Goal: Information Seeking & Learning: Check status

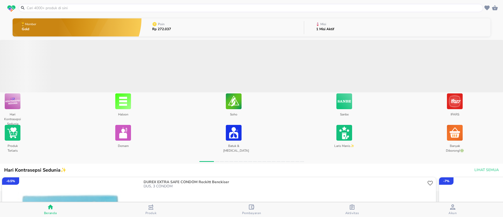
click at [202, 33] on button "Poin Rp 272.037" at bounding box center [222, 27] width 162 height 21
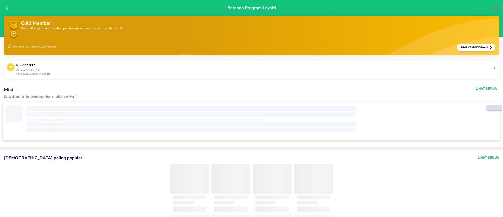
click at [110, 68] on p "Anda memiliki Rp 0" at bounding box center [254, 70] width 476 height 4
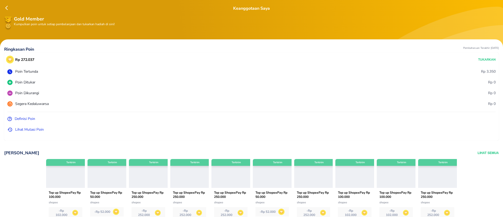
click at [40, 130] on p "Lihat Mutasi Poin" at bounding box center [29, 130] width 29 height 6
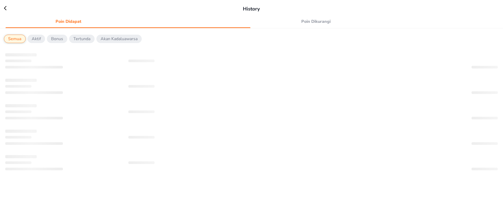
click at [308, 24] on span "Poin Dikurangi" at bounding box center [315, 21] width 119 height 7
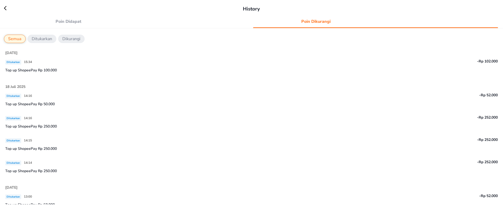
click at [350, 64] on div "-Rp 102.000" at bounding box center [395, 61] width 205 height 6
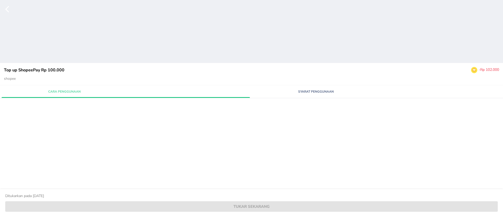
click at [82, 110] on div "Cara Penggunaan Syarat Penggunaan" at bounding box center [251, 105] width 503 height 41
click at [10, 8] on icon "button" at bounding box center [10, 9] width 10 height 8
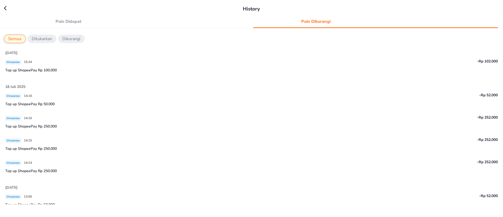
click at [78, 106] on p "Top up ShopeePay Rp 50.000" at bounding box center [251, 104] width 493 height 6
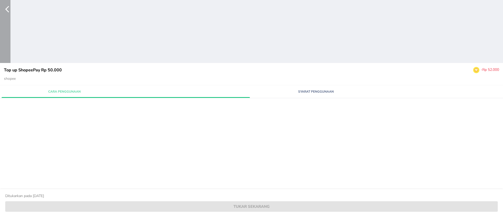
click at [8, 7] on icon "button" at bounding box center [7, 9] width 4 height 7
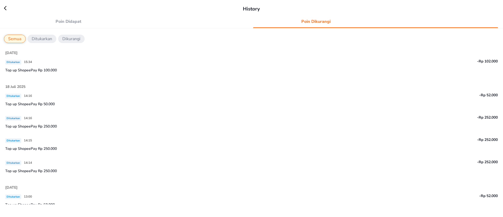
click at [50, 126] on p "Top up ShopeePay Rp 250.000" at bounding box center [251, 126] width 493 height 6
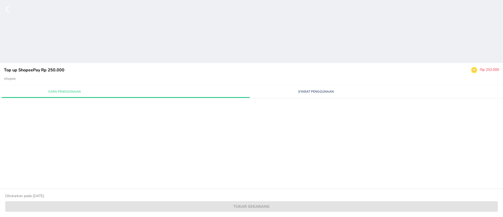
click at [122, 142] on div "Top up ShopeePay Rp 250.000 - Rp 252.000 shopee Cara Penggunaan Syarat Pengguna…" at bounding box center [251, 108] width 503 height 217
click at [8, 8] on icon "button" at bounding box center [10, 9] width 10 height 8
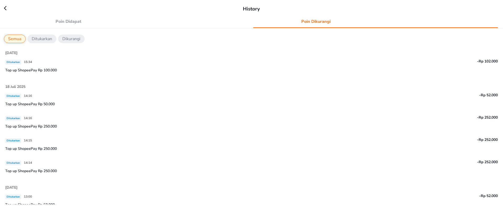
click at [77, 38] on p "Dikurangi" at bounding box center [71, 39] width 18 height 6
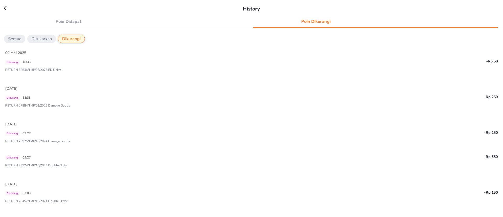
click at [72, 63] on div "Dikurangi 18:33" at bounding box center [148, 61] width 287 height 6
click at [17, 38] on p "Semua" at bounding box center [14, 39] width 13 height 6
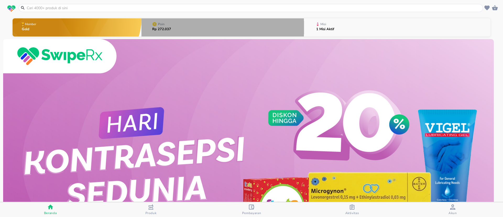
click at [235, 28] on button "Poin Rp 272.037" at bounding box center [222, 27] width 162 height 21
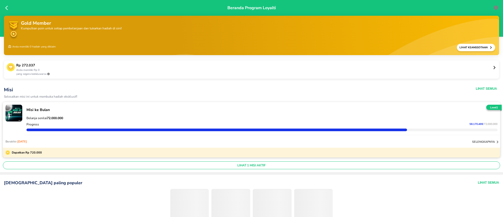
click at [171, 66] on p "Rp 272.037" at bounding box center [254, 65] width 476 height 5
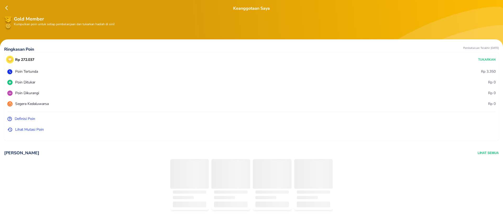
click at [21, 129] on p "Lihat Mutasi Poin" at bounding box center [29, 130] width 29 height 6
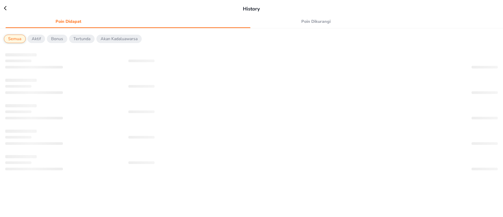
drag, startPoint x: 306, startPoint y: 20, endPoint x: 305, endPoint y: 25, distance: 5.1
click at [306, 20] on span "Poin Dikurangi" at bounding box center [315, 21] width 119 height 7
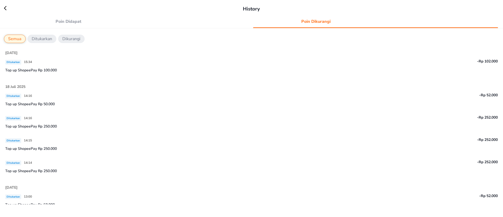
click at [53, 67] on p "Top up ShopeePay Rp 100.000" at bounding box center [251, 70] width 493 height 6
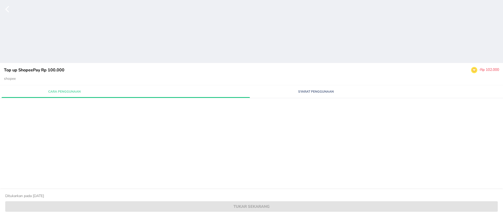
click at [325, 90] on span "Syarat Penggunaan" at bounding box center [315, 91] width 119 height 5
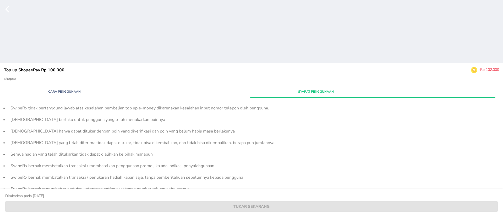
click at [52, 88] on button "Cara Penggunaan" at bounding box center [65, 91] width 126 height 9
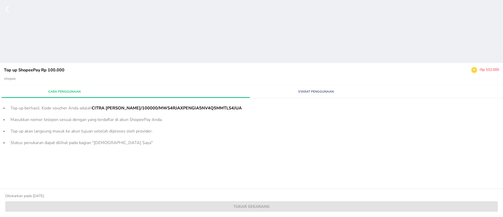
click at [172, 176] on div "[PERSON_NAME]gunaan Syarat Penggunaan Top up berhasil. Kode voucher Anda adalah…" at bounding box center [251, 132] width 503 height 95
click at [8, 10] on icon "button" at bounding box center [10, 9] width 10 height 8
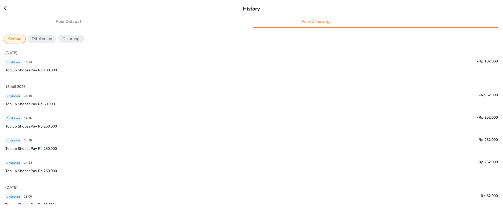
click at [84, 97] on div "Ditukarkan 14:16" at bounding box center [148, 95] width 287 height 6
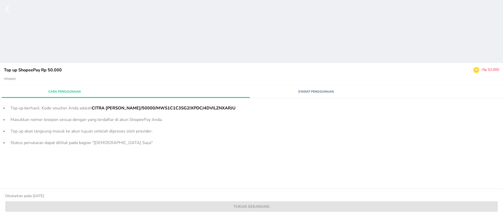
click at [12, 11] on icon "button" at bounding box center [10, 9] width 10 height 8
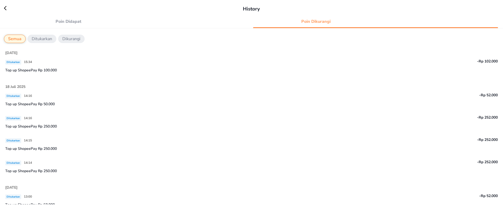
click at [56, 127] on p "Top up ShopeePay Rp 250.000" at bounding box center [251, 126] width 493 height 6
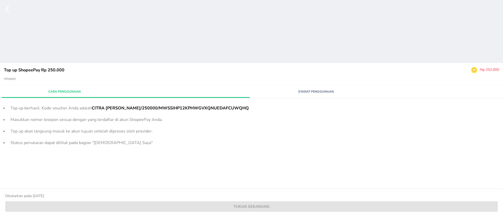
click at [8, 10] on icon "button" at bounding box center [10, 9] width 10 height 8
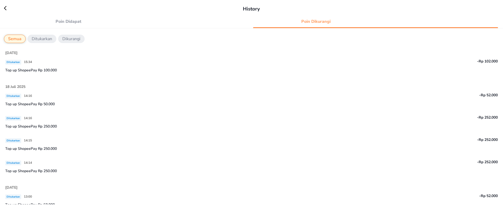
click at [59, 166] on div "Ditukarkan 14:14 -Rp 252.000" at bounding box center [251, 163] width 493 height 9
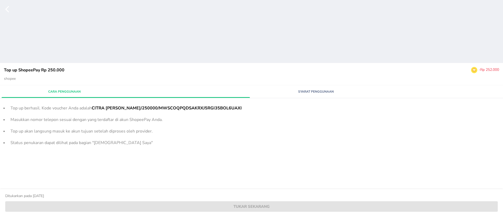
click at [9, 10] on icon "button" at bounding box center [10, 9] width 10 height 8
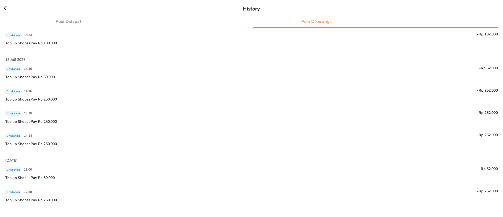
scroll to position [39, 0]
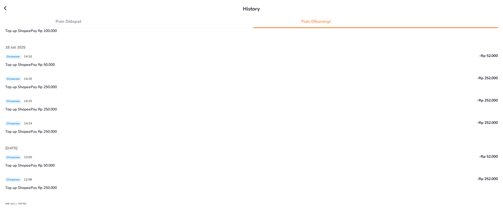
click at [78, 164] on p "Top up ShopeePay Rp 50.000" at bounding box center [251, 165] width 493 height 6
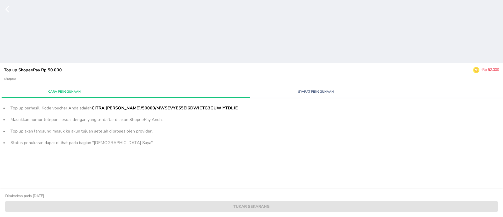
click at [9, 5] on icon "button" at bounding box center [10, 9] width 10 height 8
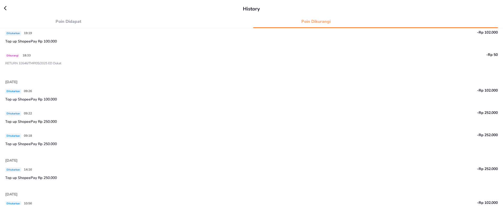
scroll to position [337, 0]
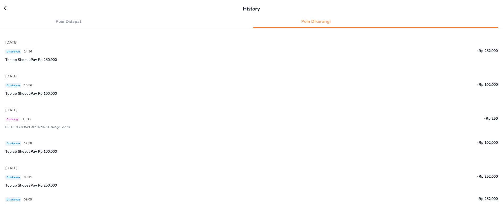
click at [63, 145] on div "Ditukarkan 12:58" at bounding box center [148, 143] width 287 height 6
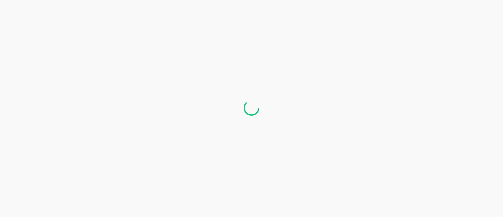
click at [12, 13] on div at bounding box center [251, 108] width 503 height 217
